Goal: Transaction & Acquisition: Purchase product/service

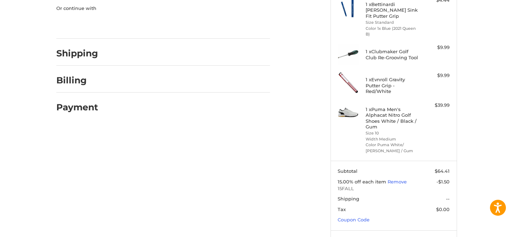
scroll to position [142, 0]
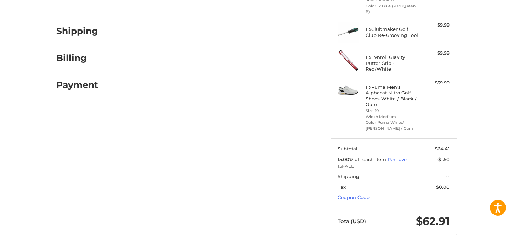
click at [352, 173] on span "Shipping" at bounding box center [349, 176] width 22 height 6
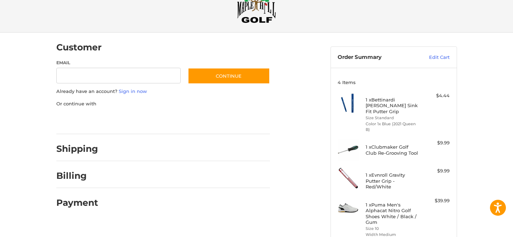
scroll to position [35, 0]
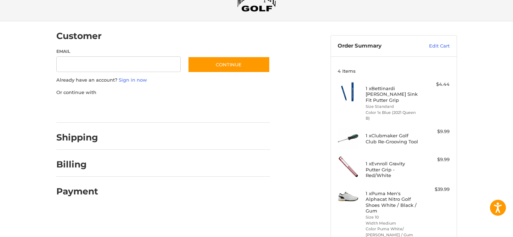
click at [88, 141] on h2 "Shipping" at bounding box center [77, 137] width 42 height 11
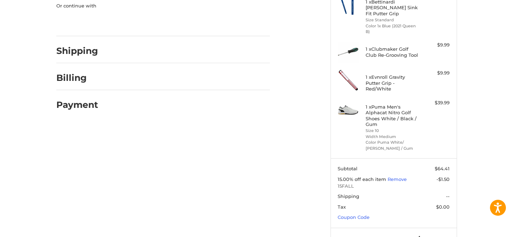
scroll to position [148, 0]
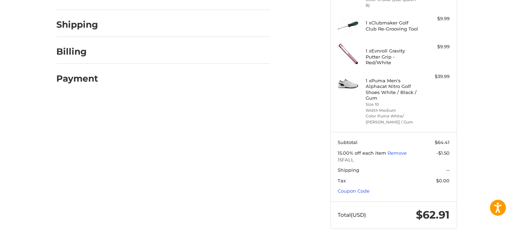
click at [346, 167] on span "Shipping" at bounding box center [349, 170] width 22 height 6
click at [371, 167] on span "Shipping" at bounding box center [386, 170] width 96 height 7
click at [351, 167] on span "Shipping" at bounding box center [349, 170] width 22 height 6
click at [90, 25] on h2 "Shipping" at bounding box center [77, 24] width 42 height 11
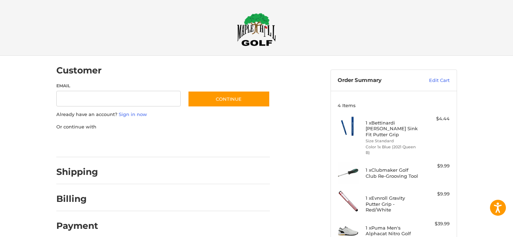
scroll to position [0, 0]
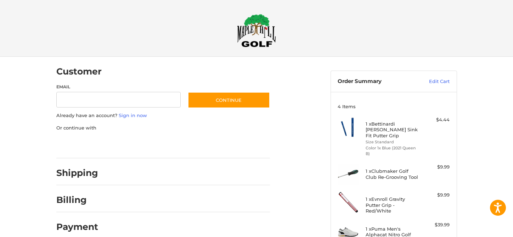
click at [261, 27] on img at bounding box center [256, 30] width 39 height 33
